Goal: Information Seeking & Learning: Learn about a topic

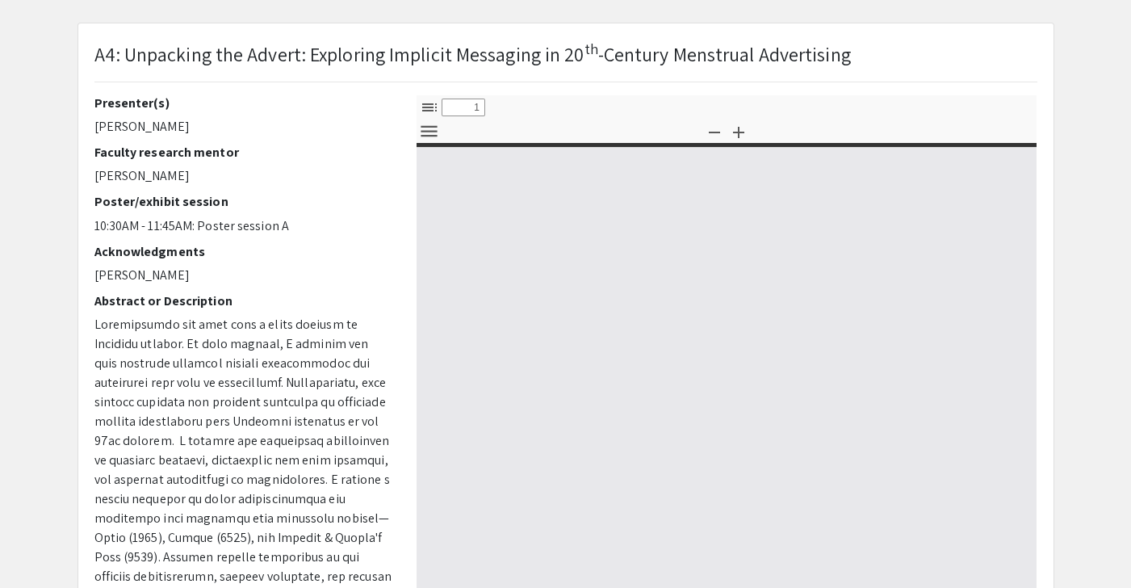
select select "custom"
type input "0"
select select "custom"
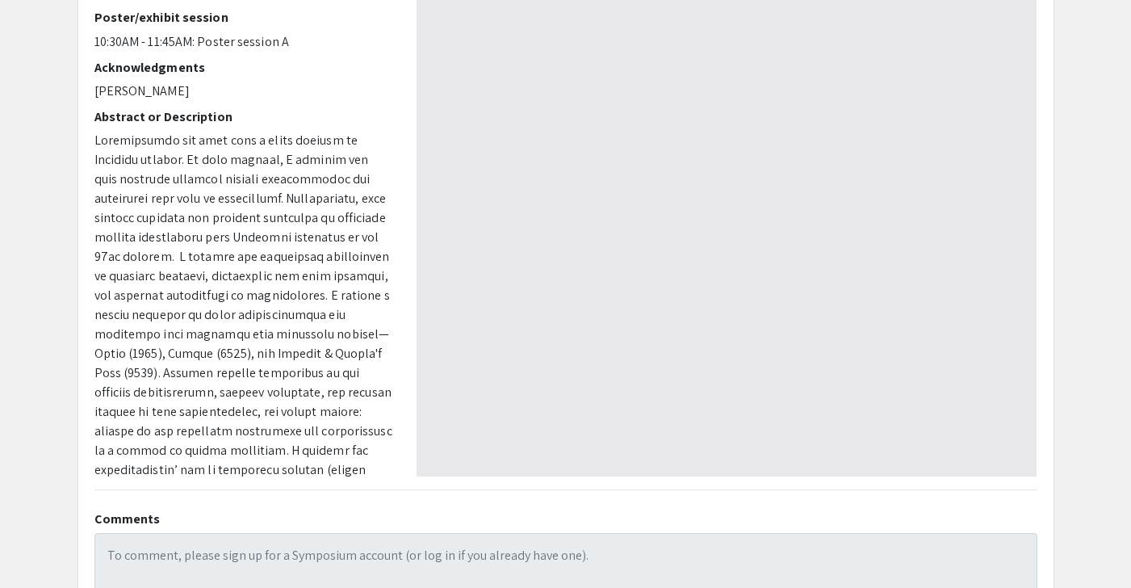
type input "1"
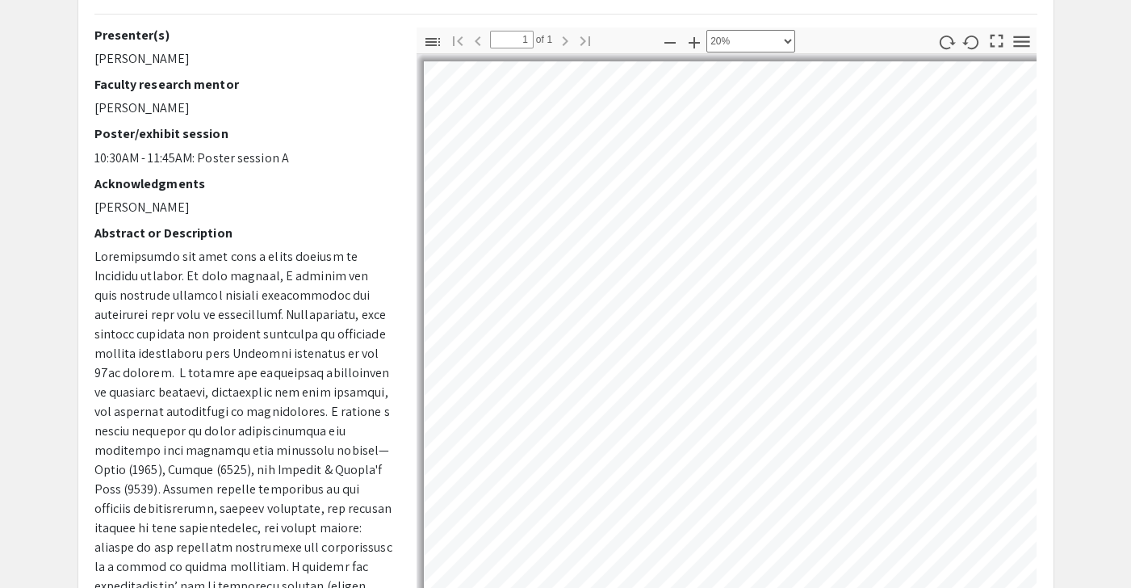
scroll to position [2, 1]
select select "custom"
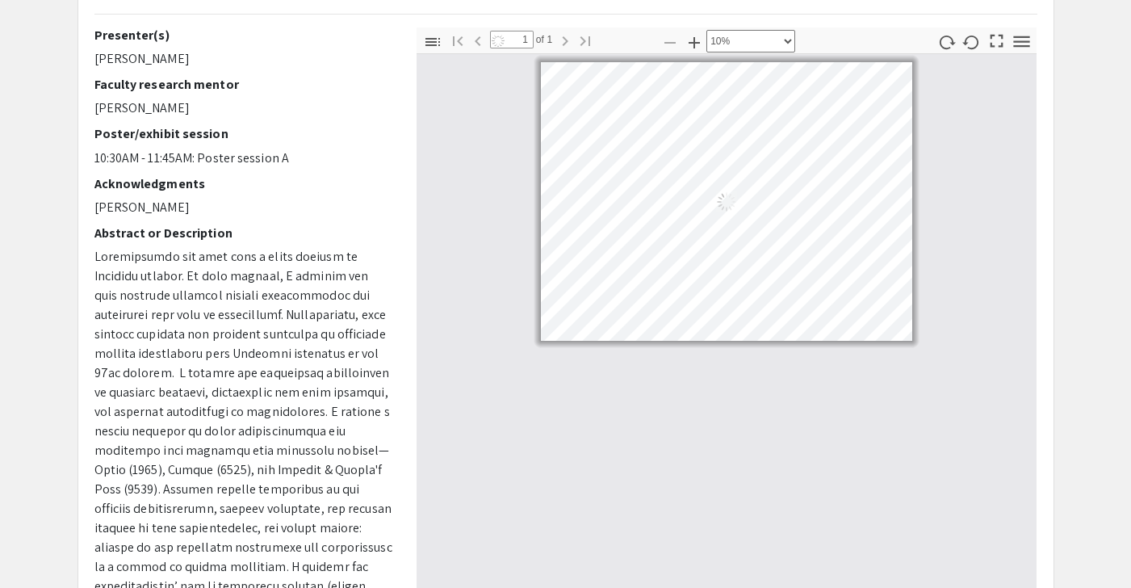
scroll to position [0, 0]
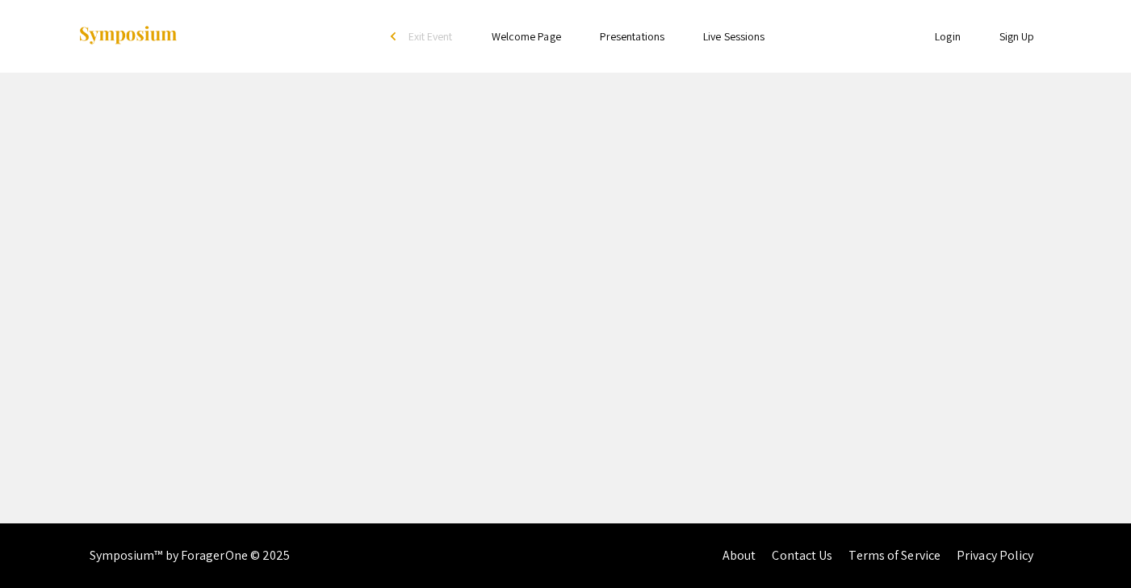
select select "custom"
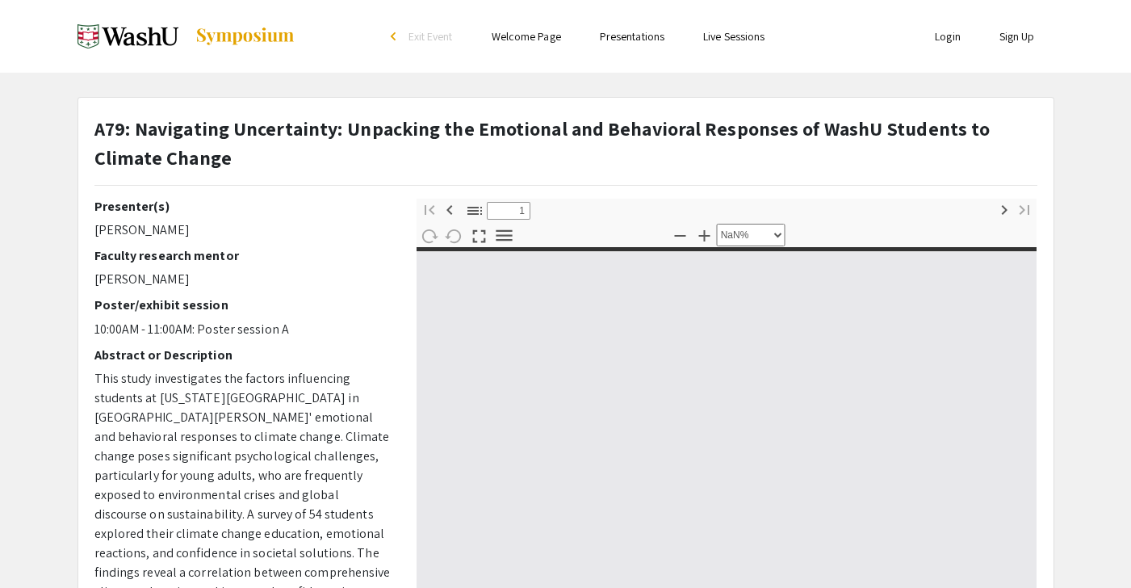
type input "0"
select select "custom"
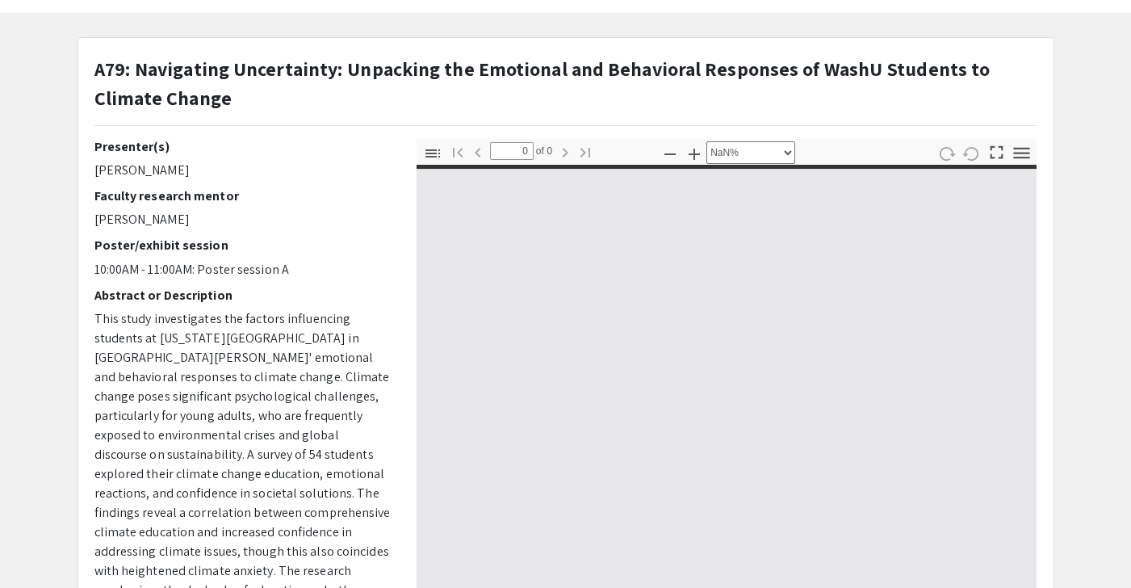
type input "1"
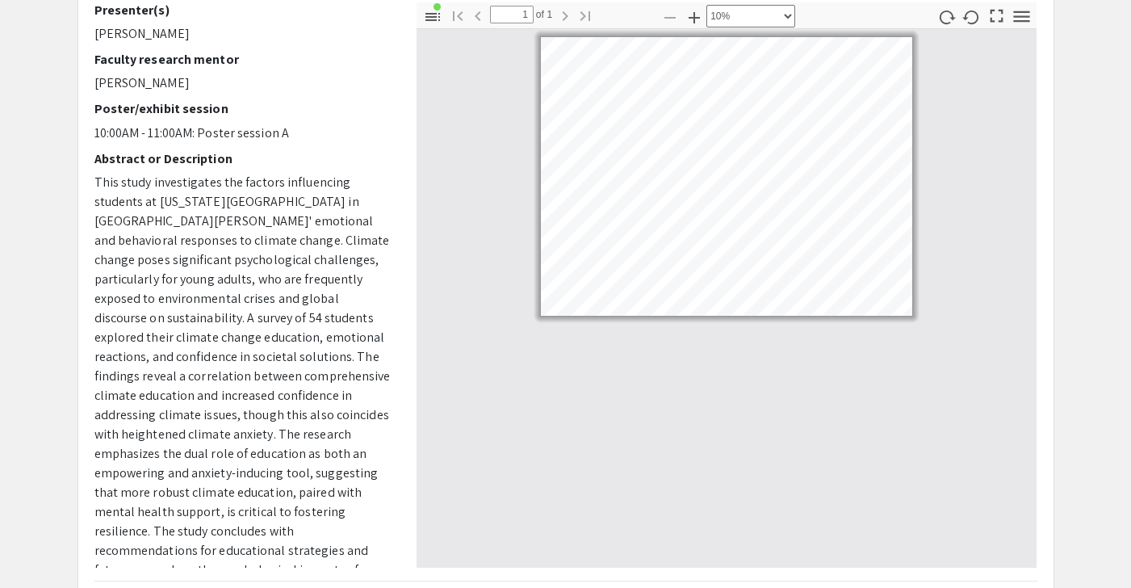
select select "custom"
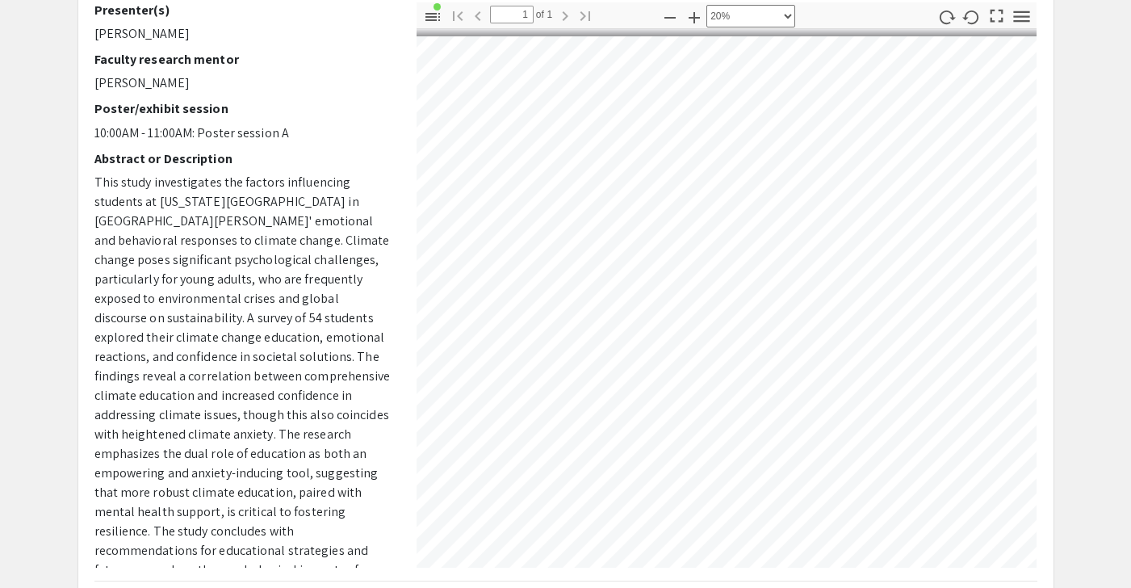
scroll to position [1, 0]
